Goal: Find contact information: Find contact information

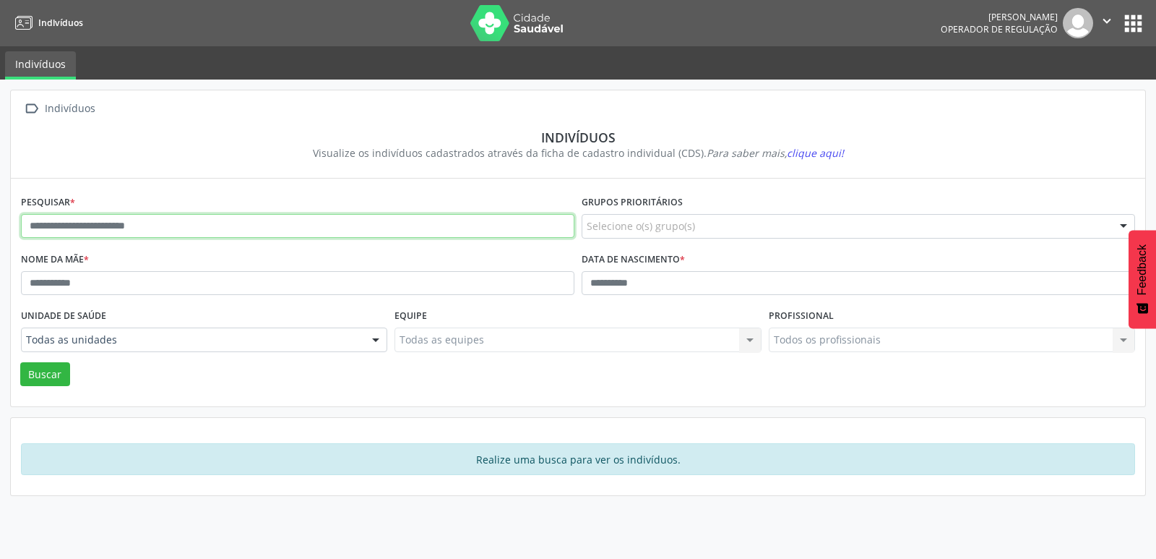
drag, startPoint x: 137, startPoint y: 226, endPoint x: 188, endPoint y: 164, distance: 80.6
click at [137, 226] on input "text" at bounding box center [298, 226] width 554 height 25
type input "**********"
click at [20, 362] on button "Buscar" at bounding box center [45, 374] width 50 height 25
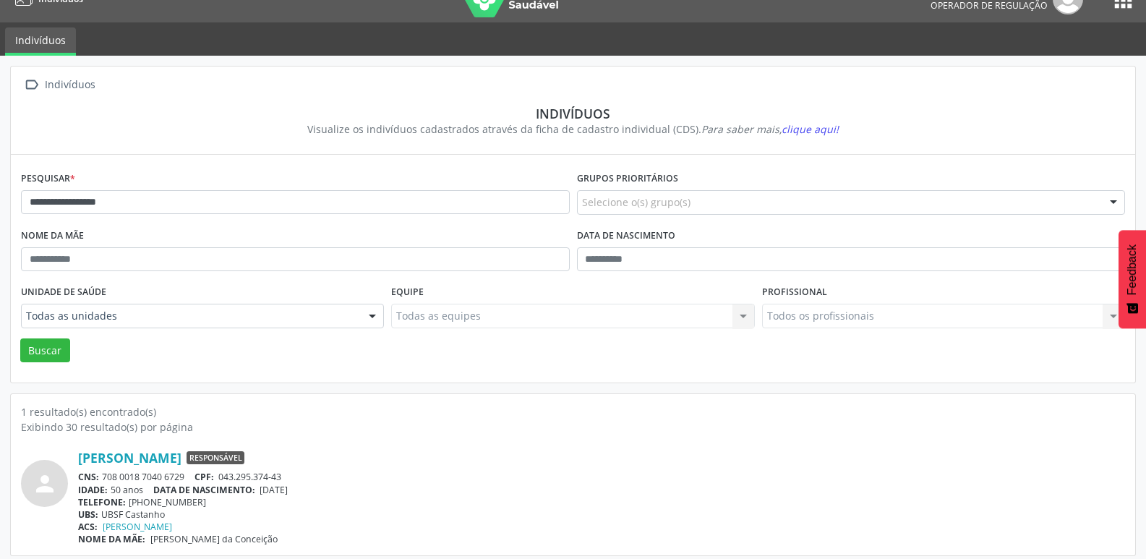
scroll to position [31, 0]
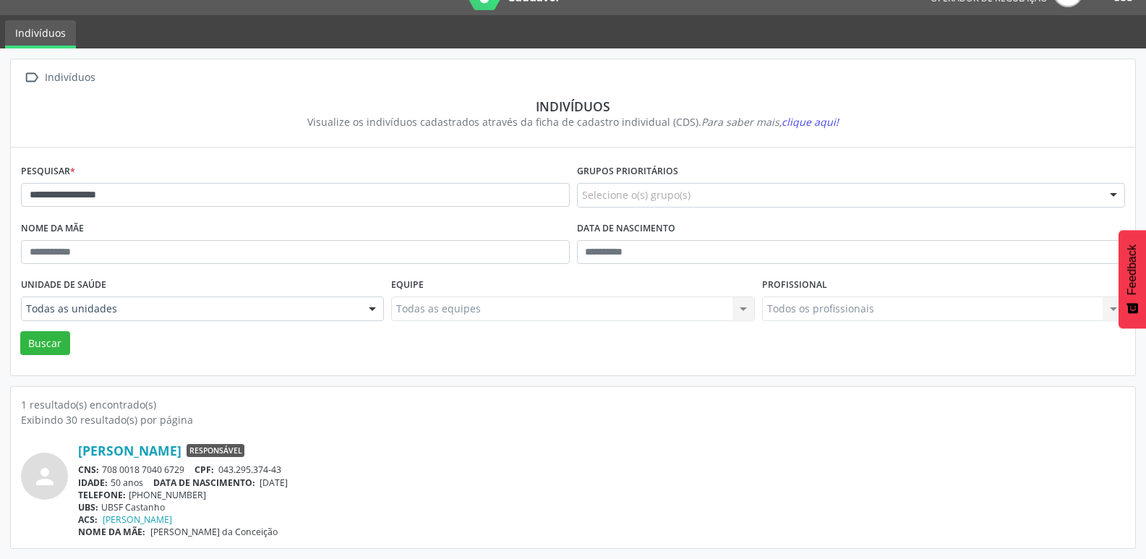
click at [293, 463] on div "[PERSON_NAME] Responsável CNS: 708 0018 7040 6729 CPF: 043.295.374-43 IDADE: 50…" at bounding box center [601, 489] width 1047 height 95
click at [291, 467] on div "CNS: 708 0018 7040 6729 CPF: 043.295.374-43" at bounding box center [601, 469] width 1047 height 12
click at [280, 473] on span "043.295.374-43" at bounding box center [249, 469] width 63 height 12
drag, startPoint x: 291, startPoint y: 464, endPoint x: 220, endPoint y: 460, distance: 71.0
click at [220, 460] on div "[PERSON_NAME] Responsável CNS: 708 0018 7040 6729 CPF: 043.295.374-43 IDADE: 50…" at bounding box center [601, 489] width 1047 height 95
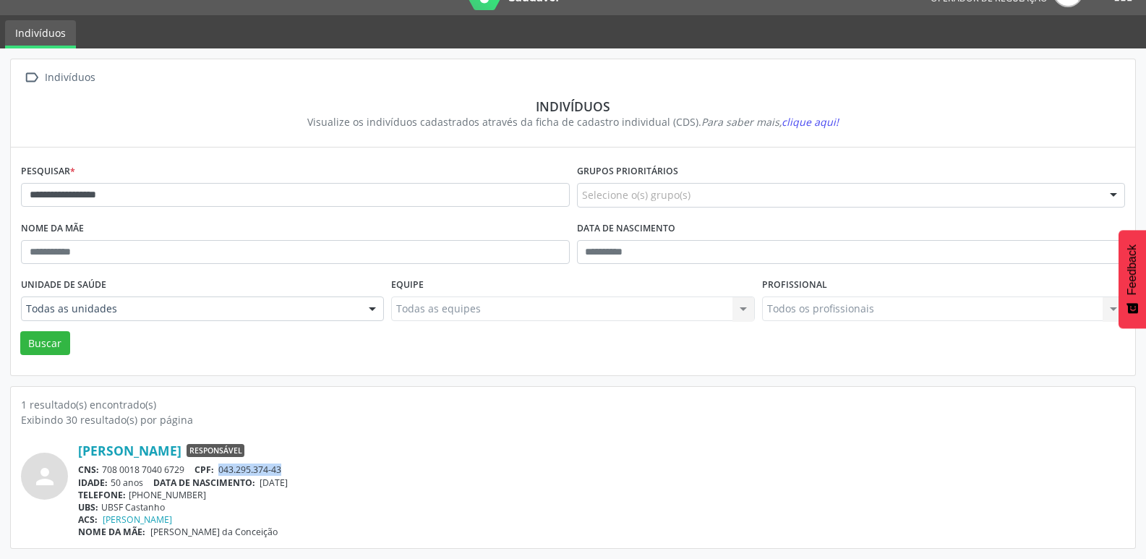
copy span "043.295.374-43"
drag, startPoint x: 199, startPoint y: 497, endPoint x: 150, endPoint y: 494, distance: 50.0
click at [150, 494] on div "TELEFONE: [PHONE_NUMBER]" at bounding box center [601, 495] width 1047 height 12
copy div "99186-8029"
click at [706, 502] on div "UBS: UBSF Castanho" at bounding box center [601, 507] width 1047 height 12
